Goal: Entertainment & Leisure: Consume media (video, audio)

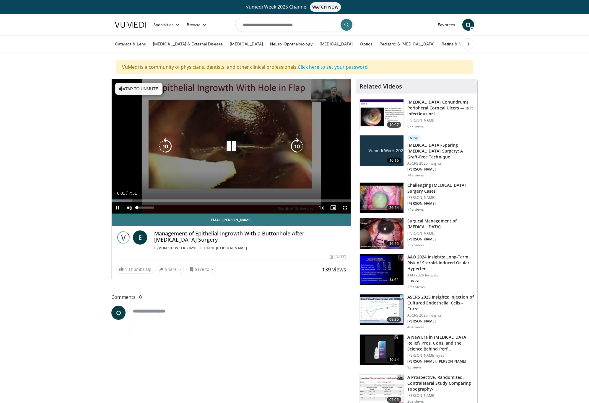
click at [131, 208] on span "Video Player" at bounding box center [129, 208] width 12 height 12
click at [342, 208] on span "Video Player" at bounding box center [345, 208] width 12 height 12
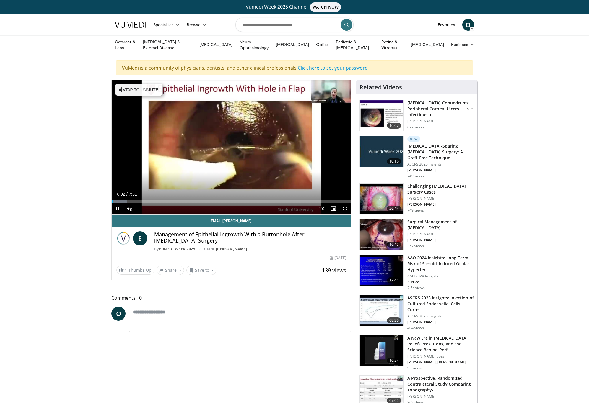
click at [333, 208] on span "Video Player" at bounding box center [333, 209] width 12 height 12
click at [118, 207] on span "Video Player" at bounding box center [118, 209] width 12 height 12
click at [130, 208] on span "Video Player" at bounding box center [129, 209] width 12 height 12
drag, startPoint x: 122, startPoint y: 202, endPoint x: 128, endPoint y: 202, distance: 5.6
click at [128, 203] on div "Current Time 0:21 / Duration 7:51 Pause Skip Backward Skip Forward Mute 0% Load…" at bounding box center [231, 209] width 239 height 12
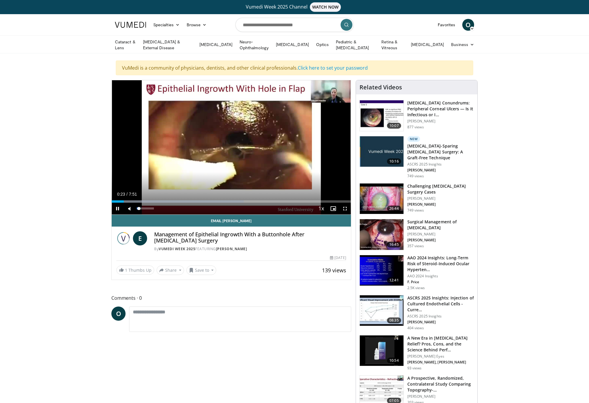
click at [128, 203] on span "Video Player" at bounding box center [129, 209] width 12 height 12
drag, startPoint x: 123, startPoint y: 201, endPoint x: 144, endPoint y: 201, distance: 21.3
click at [144, 201] on div "Progress Bar" at bounding box center [144, 201] width 1 height 2
drag, startPoint x: 142, startPoint y: 200, endPoint x: 196, endPoint y: 204, distance: 54.7
click at [196, 204] on div "Current Time 2:46 / Duration 7:51 Play Skip Backward Skip Forward Unmute 7% Loa…" at bounding box center [231, 209] width 239 height 12
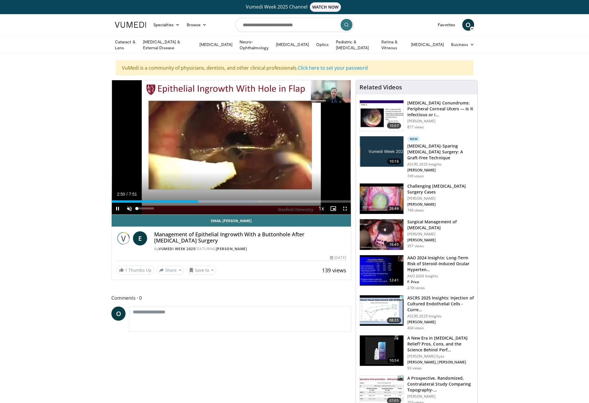
click at [129, 206] on span "Video Player" at bounding box center [129, 209] width 12 height 12
drag, startPoint x: 197, startPoint y: 202, endPoint x: 231, endPoint y: 200, distance: 34.3
click at [231, 200] on div "Progress Bar" at bounding box center [231, 201] width 1 height 2
click at [345, 208] on span "Video Player" at bounding box center [345, 209] width 12 height 12
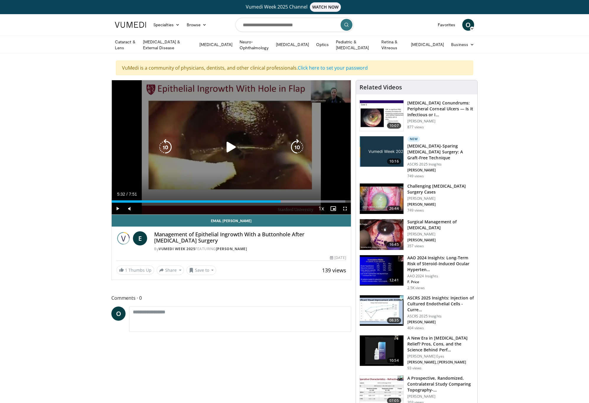
click at [231, 149] on icon "Video Player" at bounding box center [231, 147] width 17 height 17
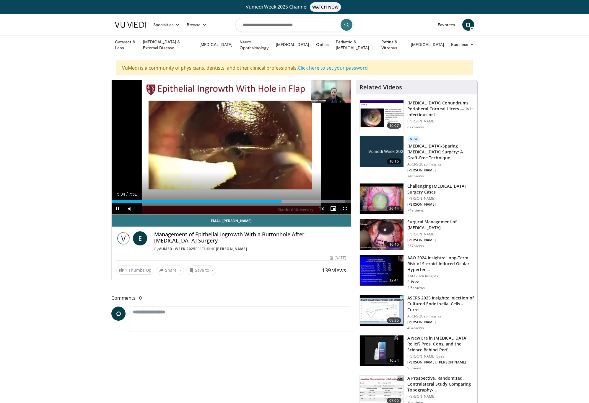
click at [343, 208] on span "Video Player" at bounding box center [345, 209] width 12 height 12
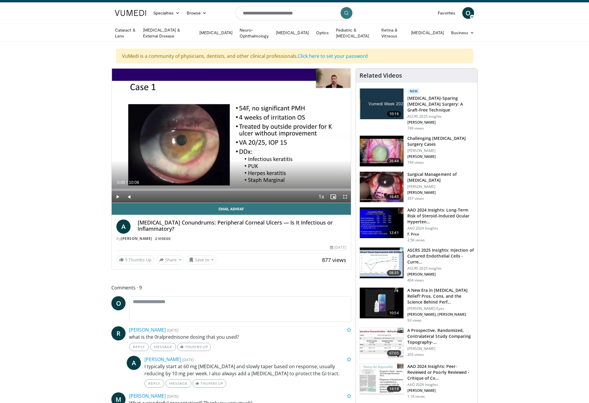
scroll to position [48, 0]
